Goal: Information Seeking & Learning: Learn about a topic

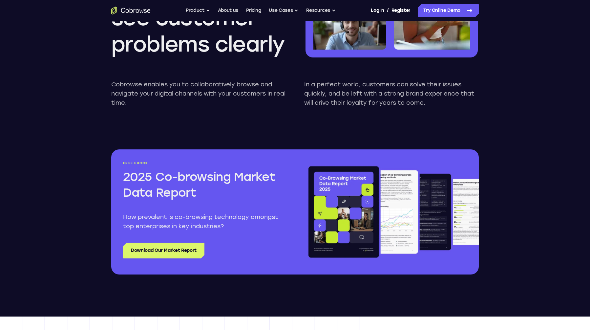
scroll to position [661, 0]
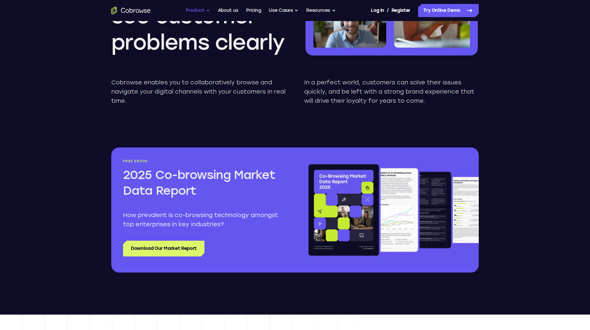
click at [203, 10] on button "Product" at bounding box center [198, 10] width 24 height 13
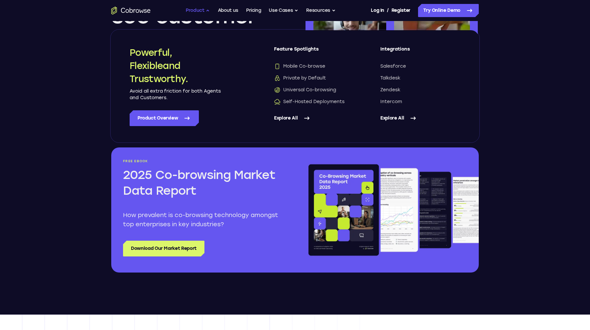
click at [203, 10] on button "Product" at bounding box center [198, 10] width 24 height 13
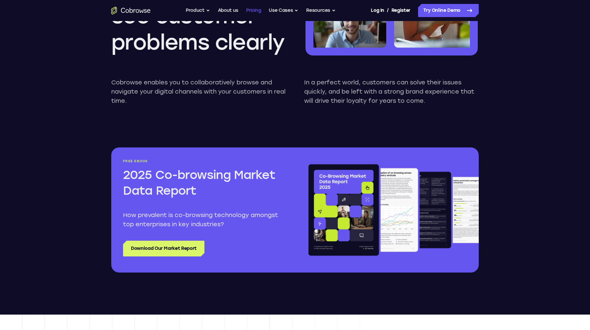
click at [253, 12] on link "Pricing" at bounding box center [253, 10] width 15 height 13
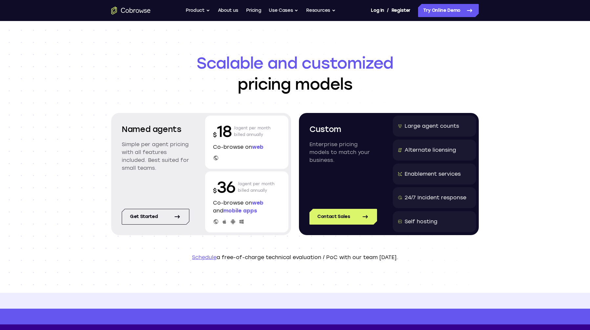
click at [127, 165] on p "Simple per agent pricing with all features included. Best suited for small team…" at bounding box center [156, 156] width 68 height 32
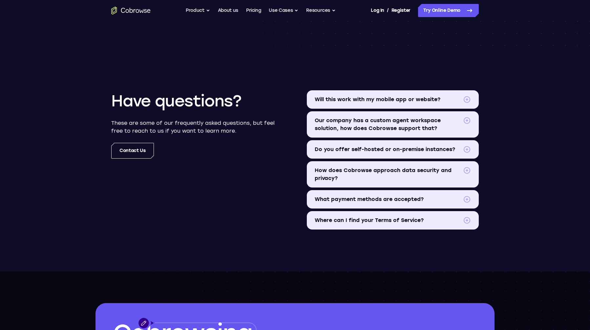
scroll to position [740, 0]
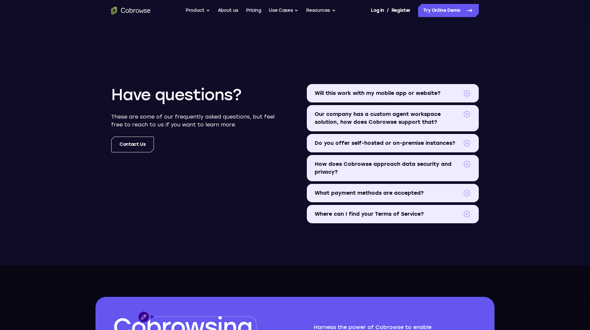
click at [348, 92] on span "Will this work with my mobile app or website?" at bounding box center [388, 93] width 146 height 8
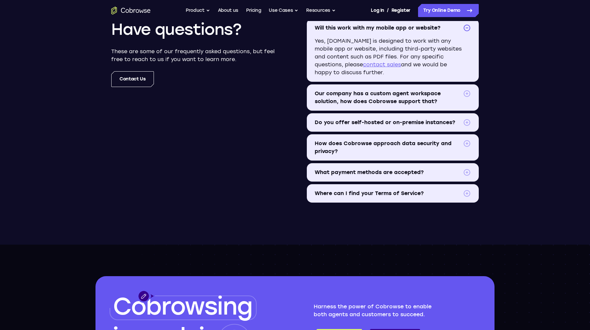
scroll to position [807, 0]
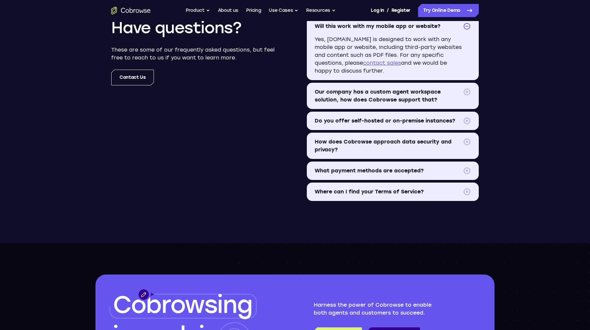
click at [369, 120] on span "Do you offer self-hosted or on-premise instances?" at bounding box center [388, 121] width 146 height 8
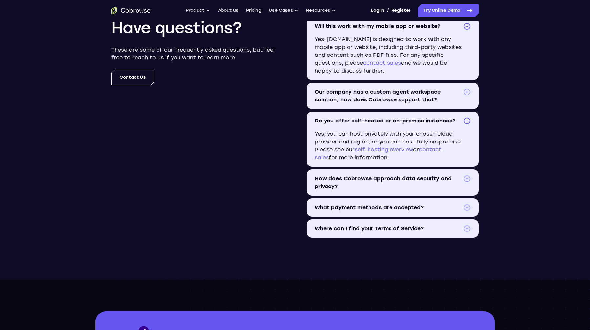
click at [369, 120] on span "Do you offer self-hosted or on-premise instances?" at bounding box center [388, 121] width 146 height 8
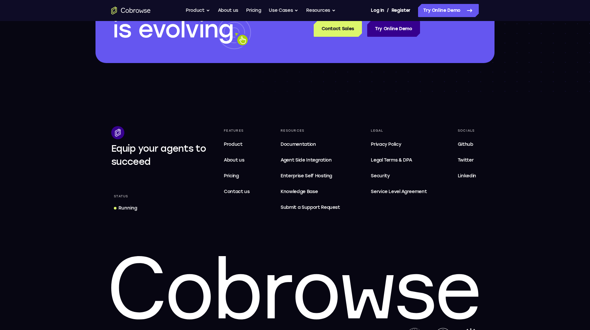
scroll to position [1135, 0]
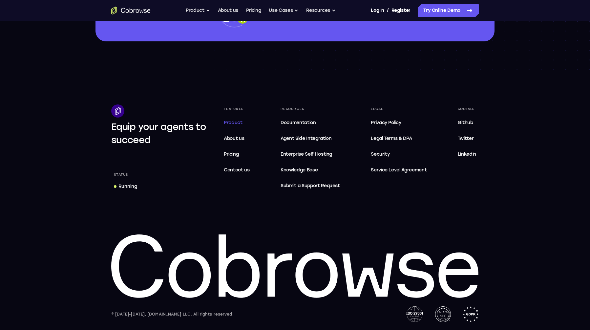
click at [234, 121] on span "Product" at bounding box center [233, 123] width 19 height 6
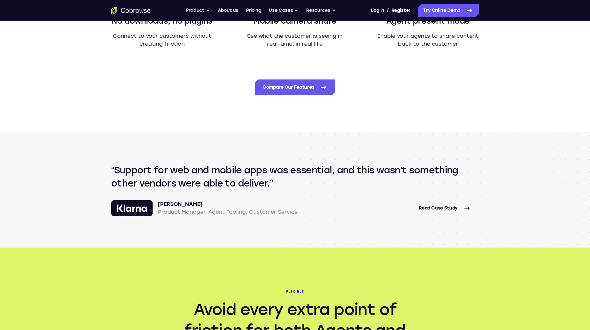
scroll to position [682, 0]
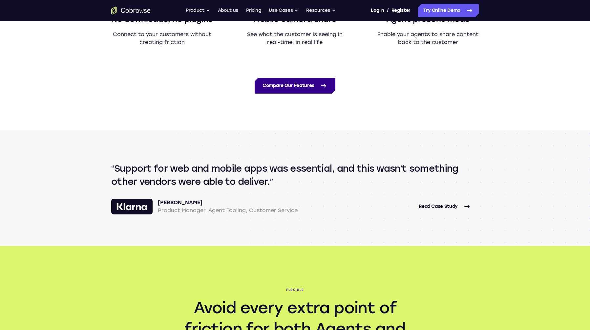
click at [294, 86] on link "Compare Our Features" at bounding box center [295, 86] width 81 height 16
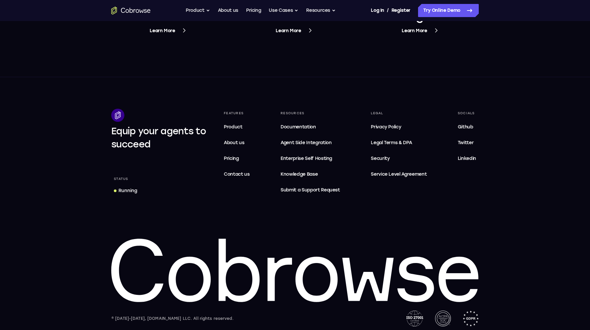
scroll to position [2560, 0]
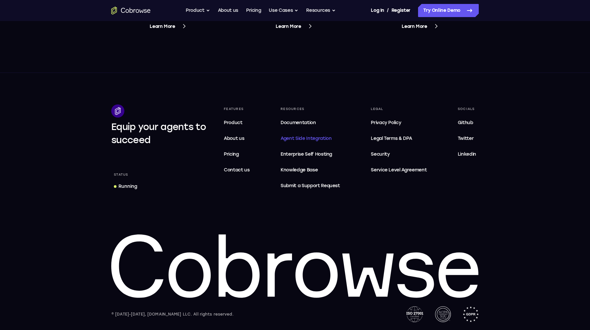
click at [299, 141] on span "Agent Side Integration" at bounding box center [310, 139] width 59 height 8
